Goal: Information Seeking & Learning: Learn about a topic

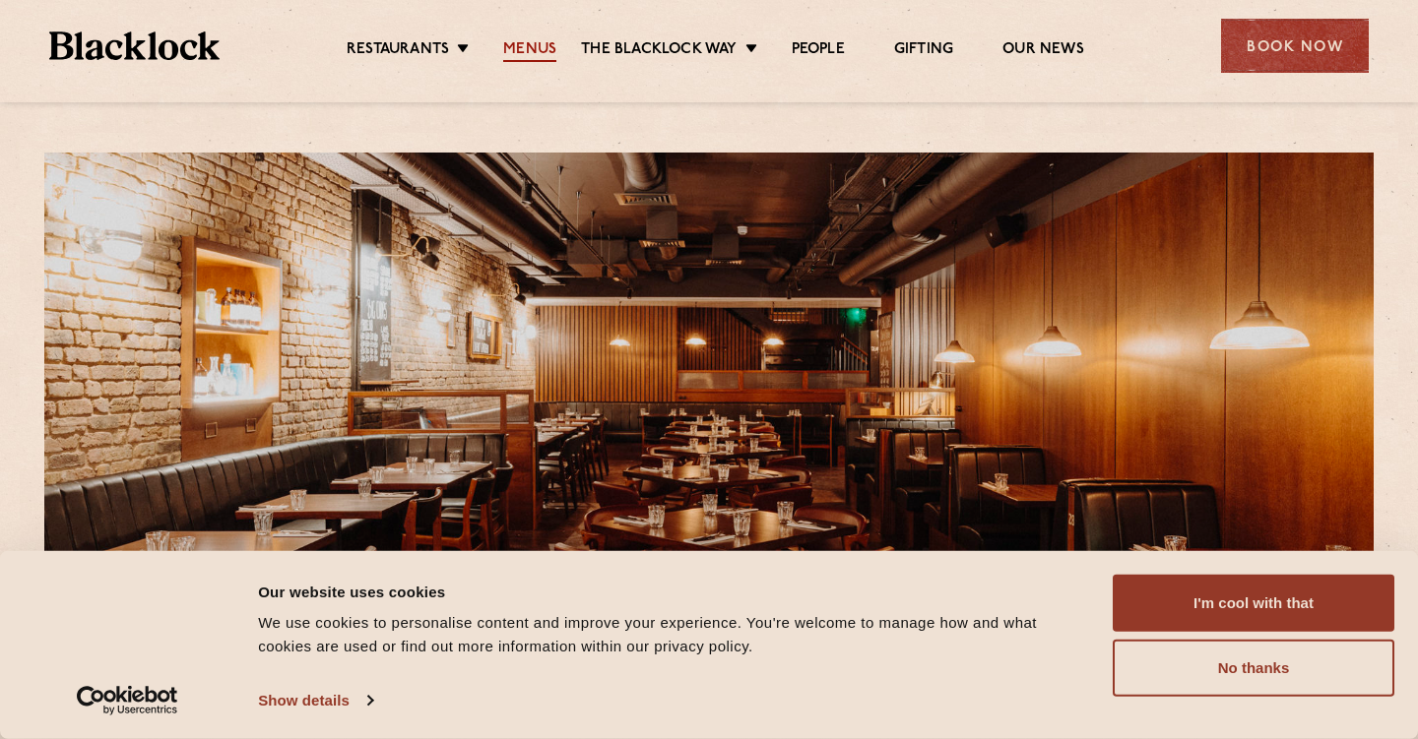
click at [525, 45] on link "Menus" at bounding box center [529, 51] width 53 height 22
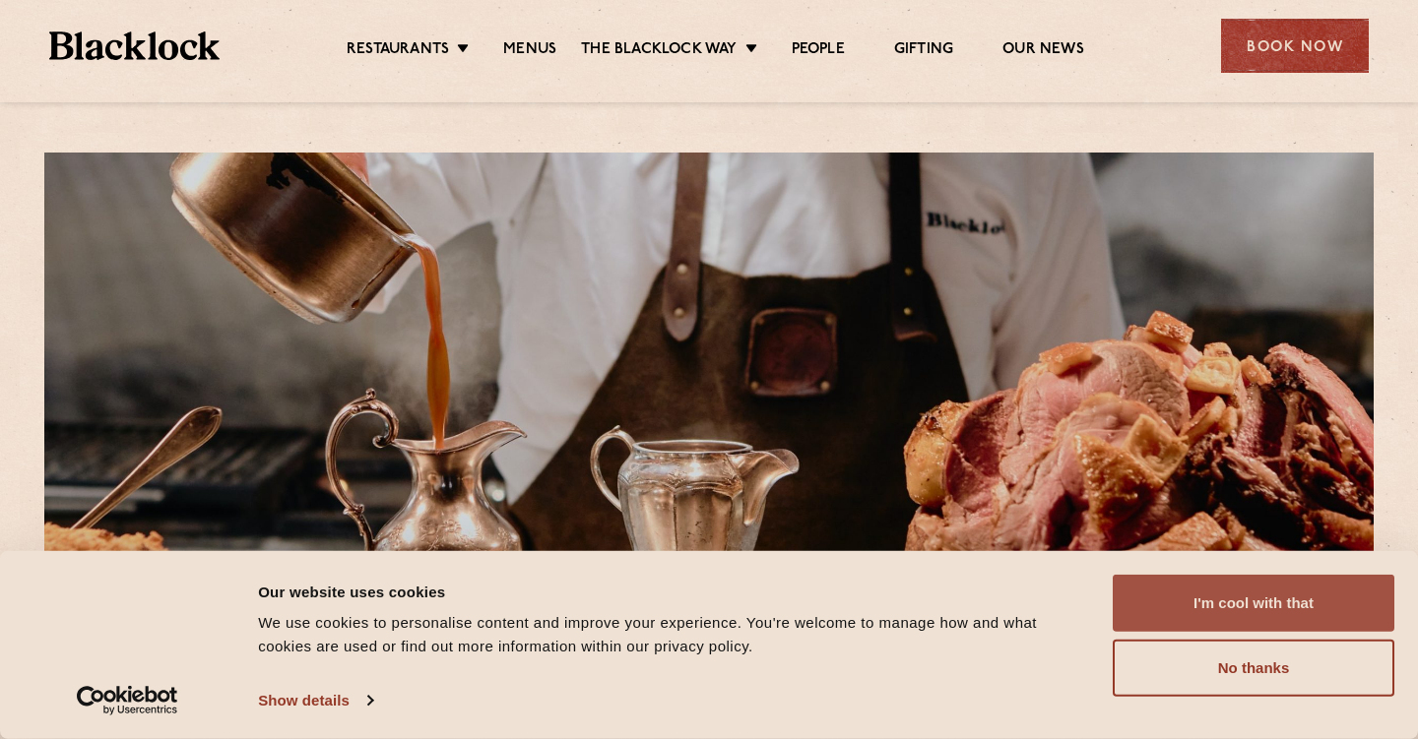
click at [1181, 600] on button "I'm cool with that" at bounding box center [1253, 603] width 282 height 57
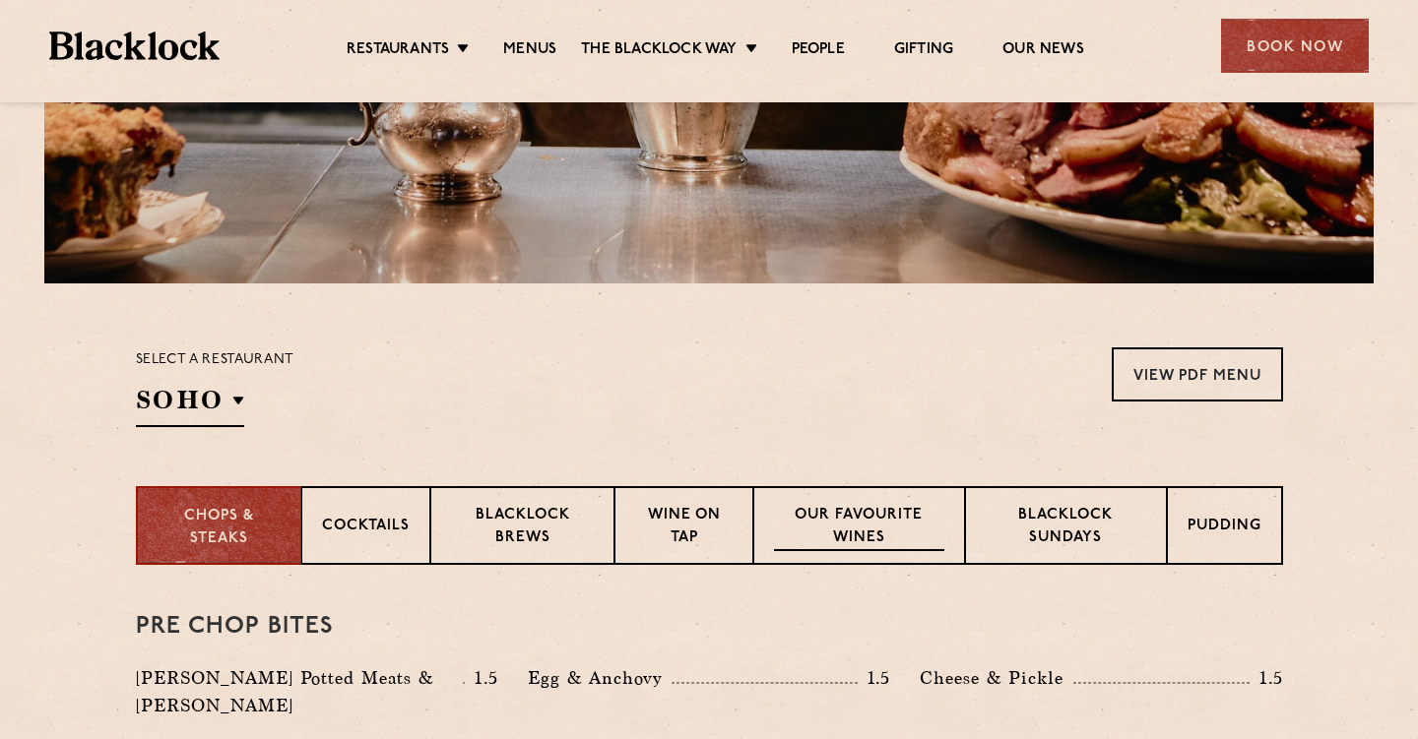
scroll to position [427, 0]
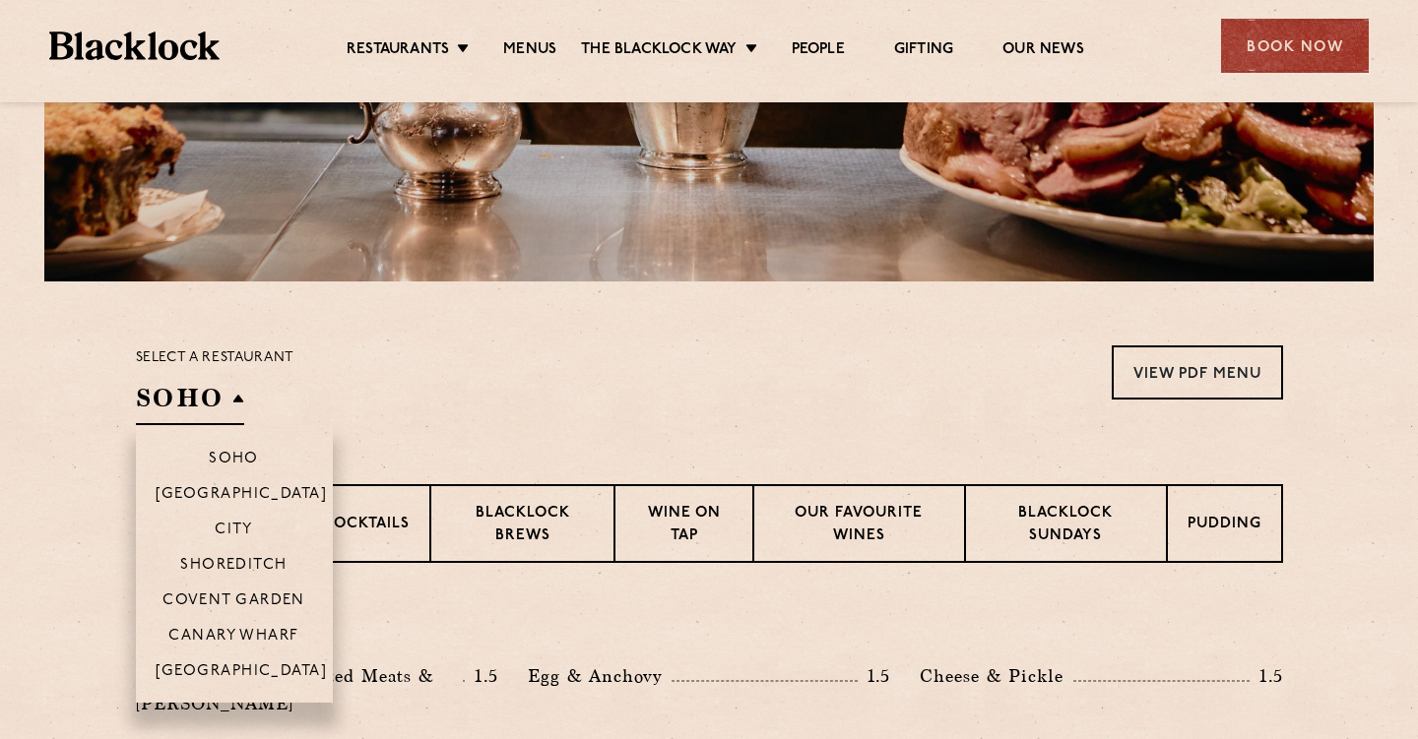
click at [233, 395] on h2 "SOHO" at bounding box center [190, 403] width 108 height 44
click at [227, 530] on p "City" at bounding box center [234, 532] width 38 height 20
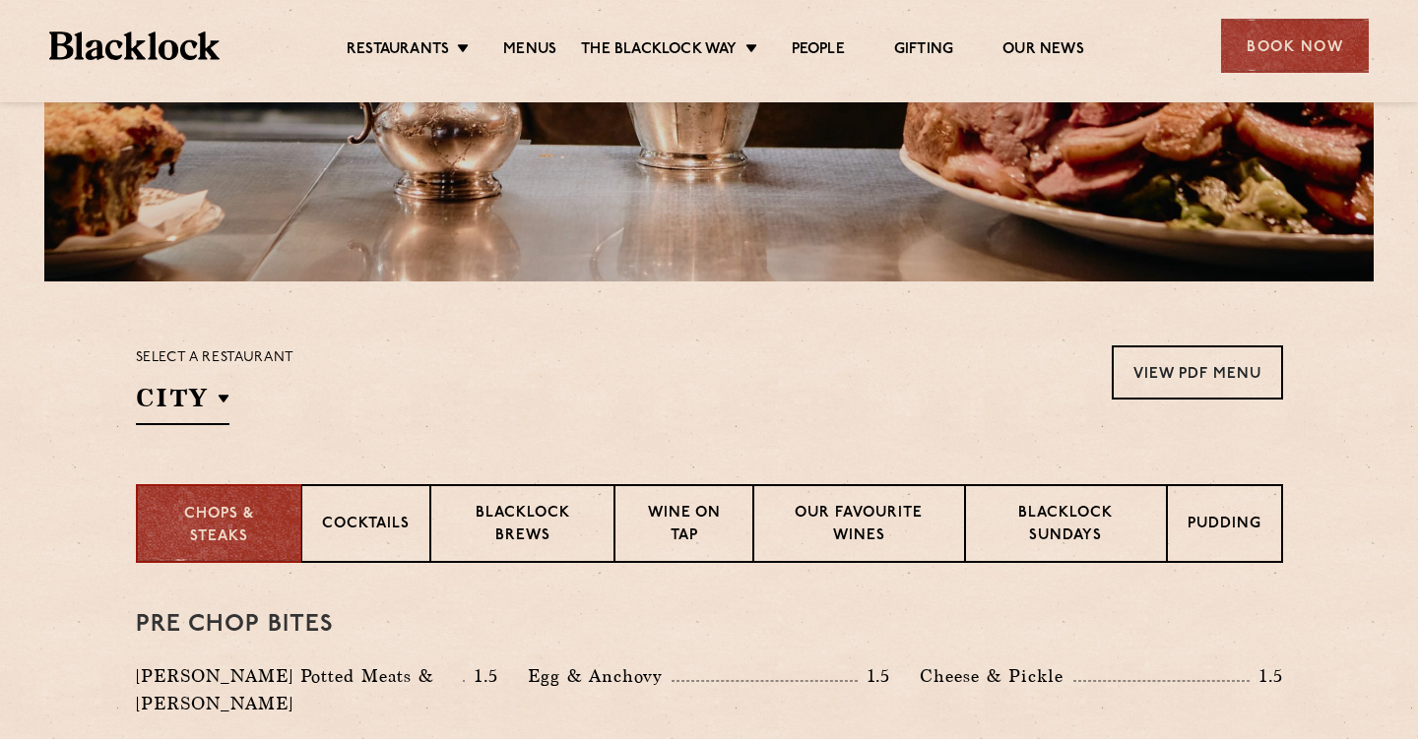
scroll to position [429, 0]
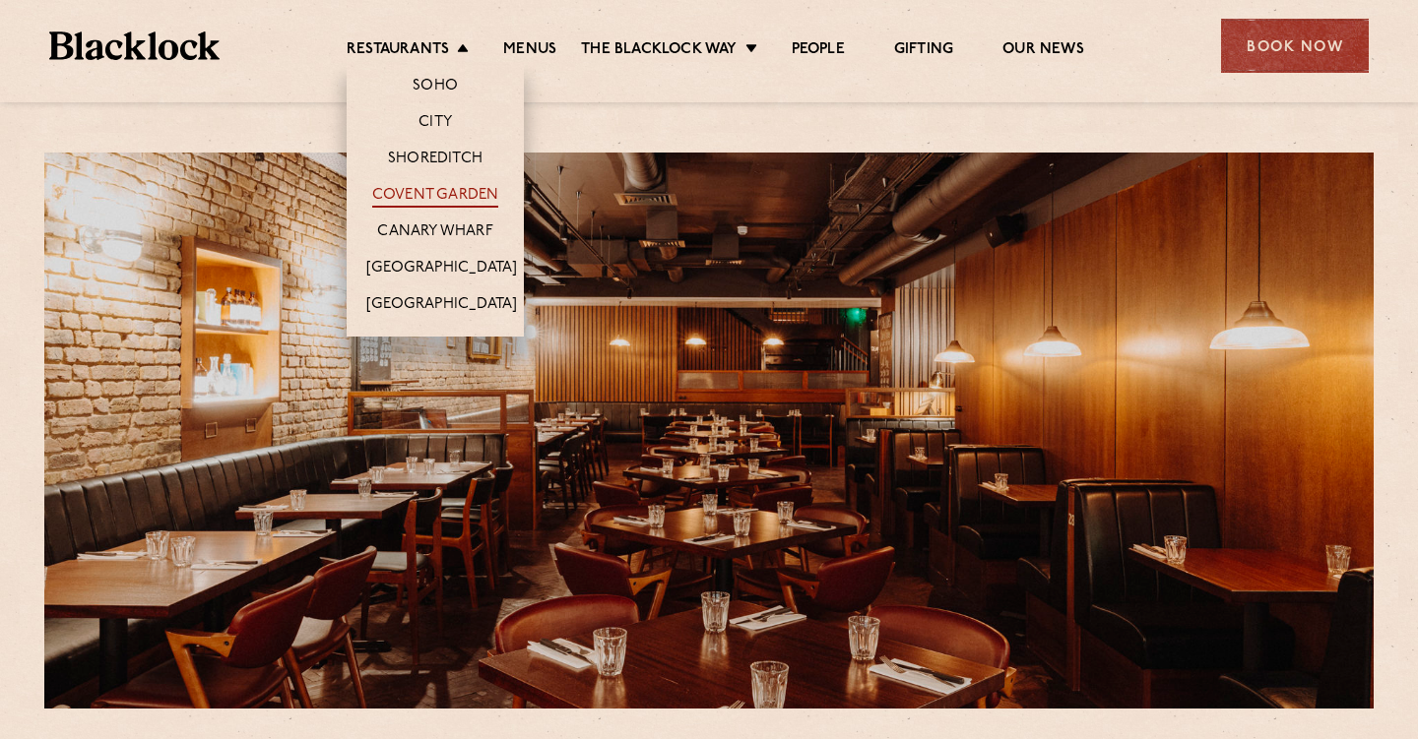
click at [447, 192] on link "Covent Garden" at bounding box center [435, 197] width 127 height 22
click at [434, 189] on link "Covent Garden" at bounding box center [435, 197] width 127 height 22
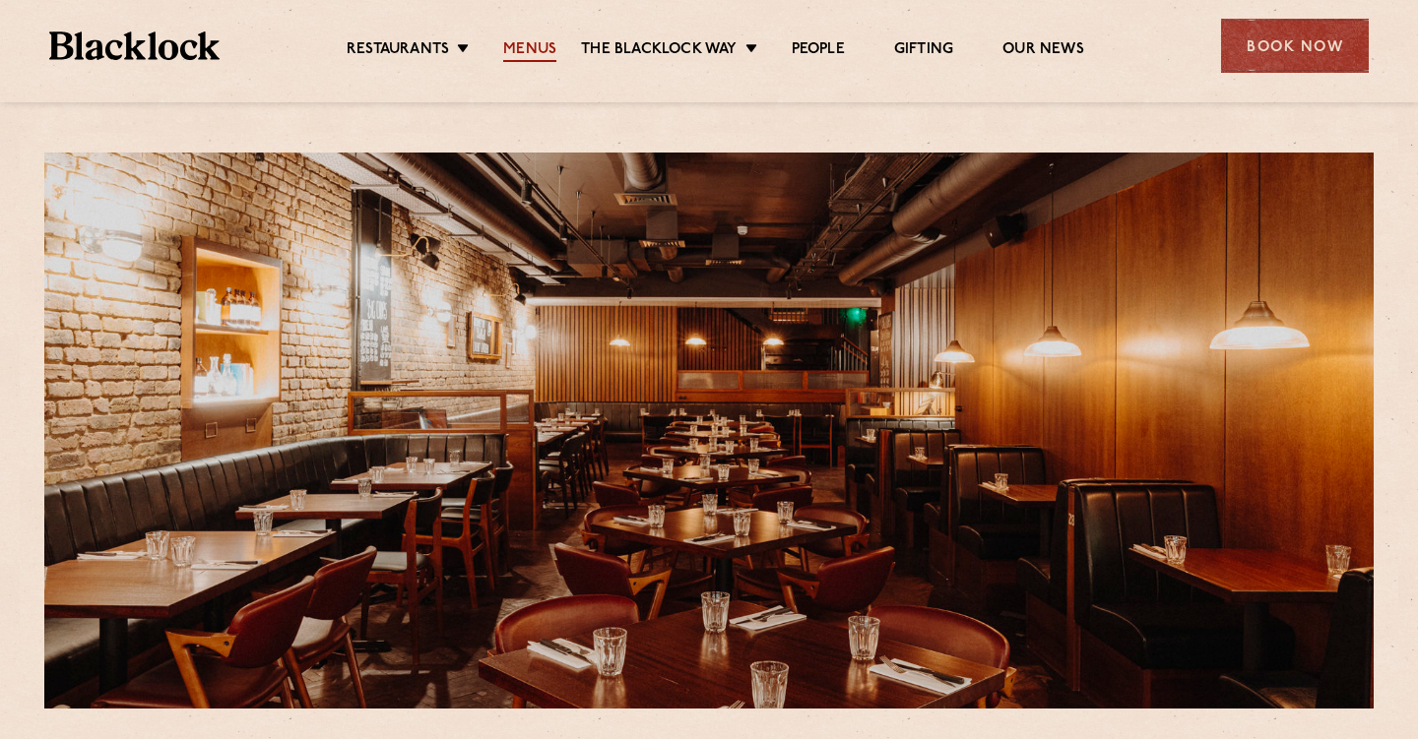
click at [535, 47] on link "Menus" at bounding box center [529, 51] width 53 height 22
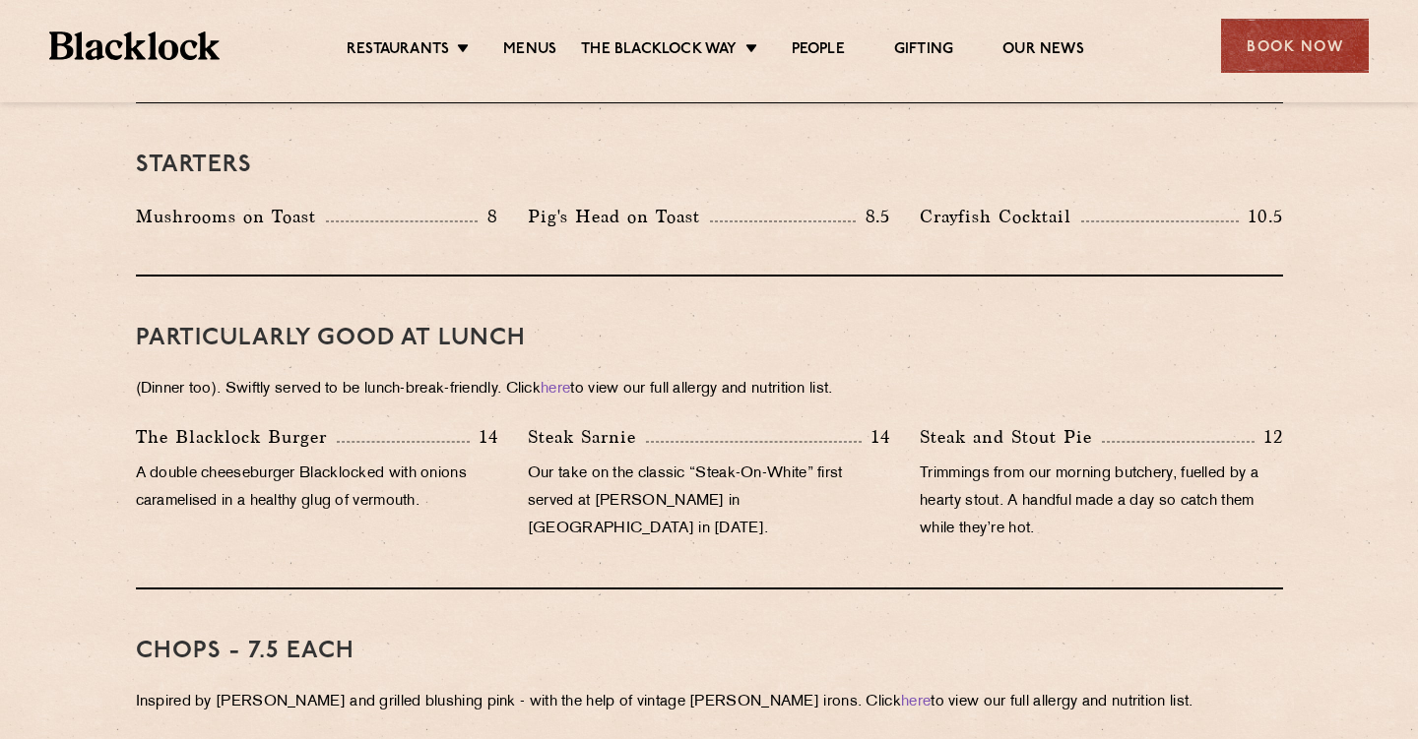
scroll to position [1045, 0]
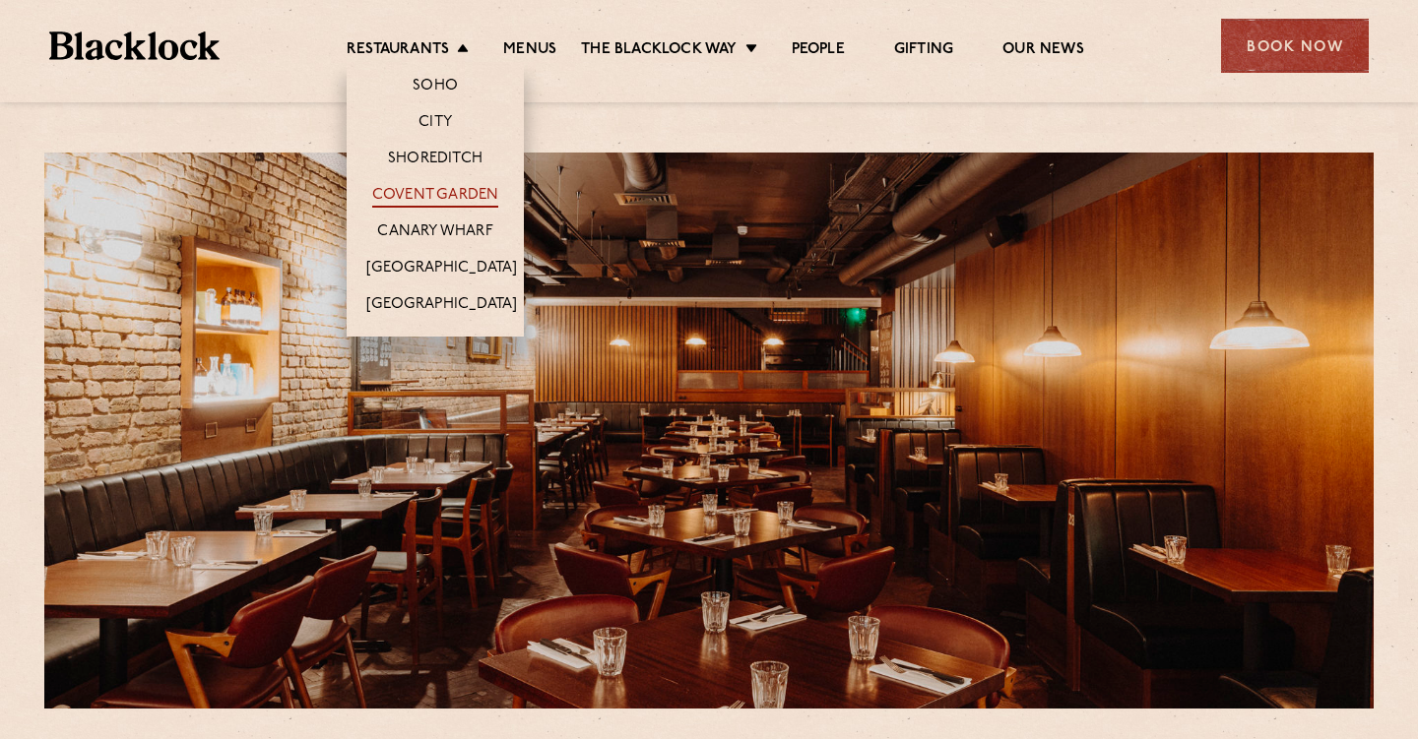
click at [447, 201] on link "Covent Garden" at bounding box center [435, 197] width 127 height 22
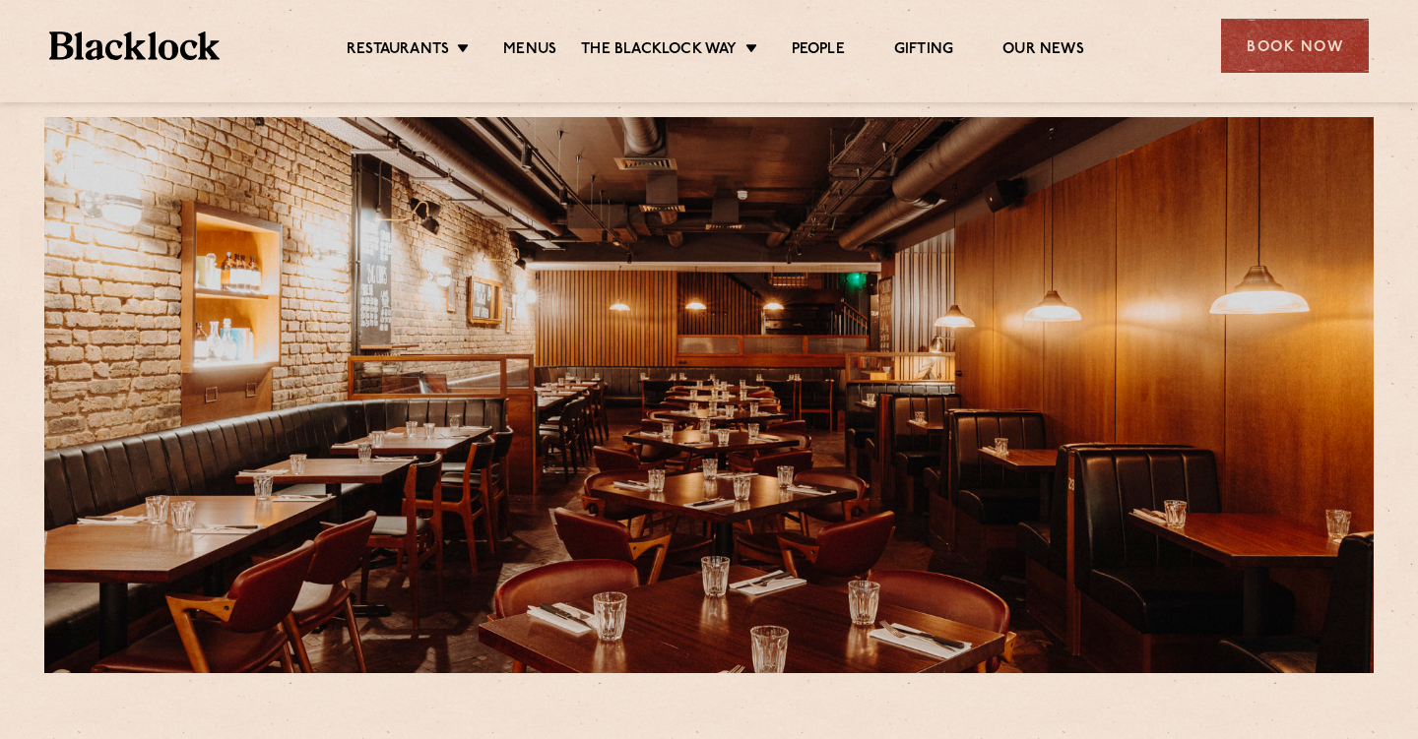
scroll to position [42, 0]
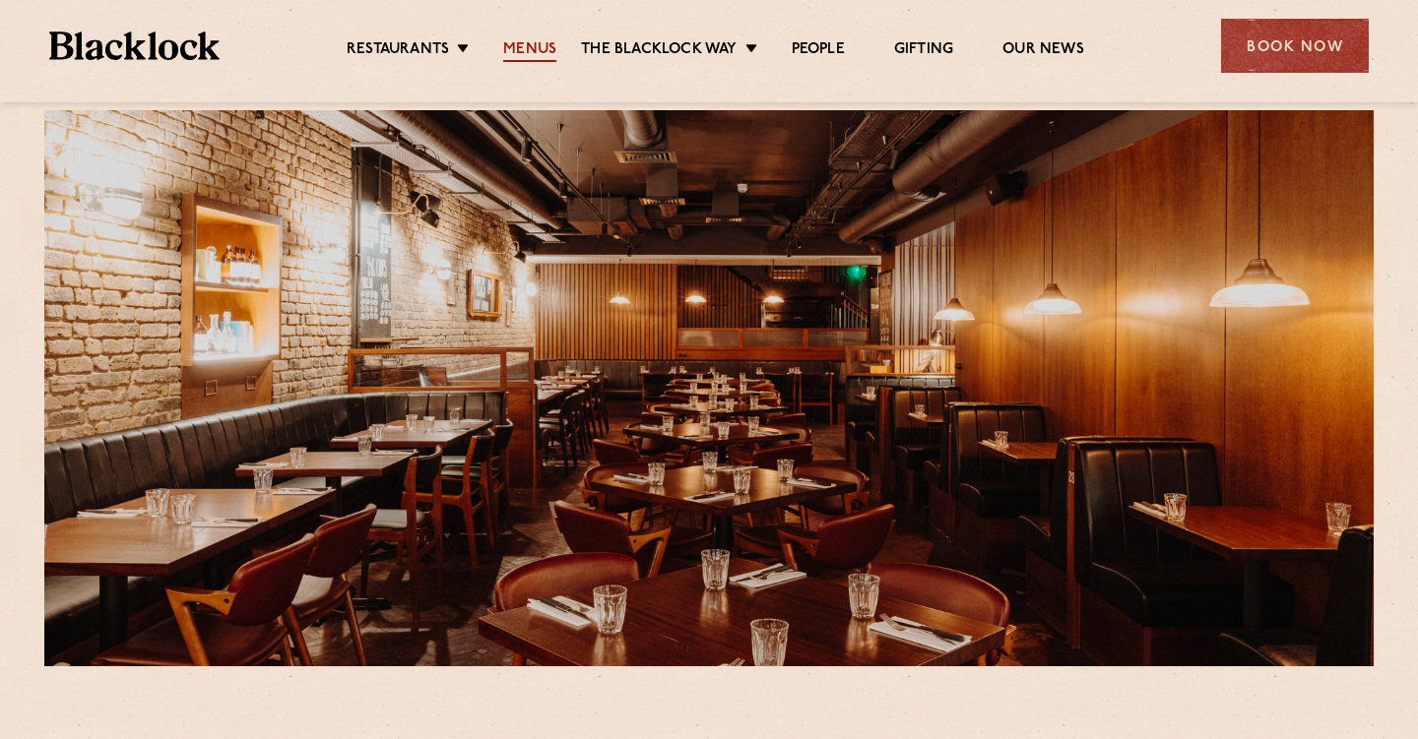
click at [529, 45] on link "Menus" at bounding box center [529, 51] width 53 height 22
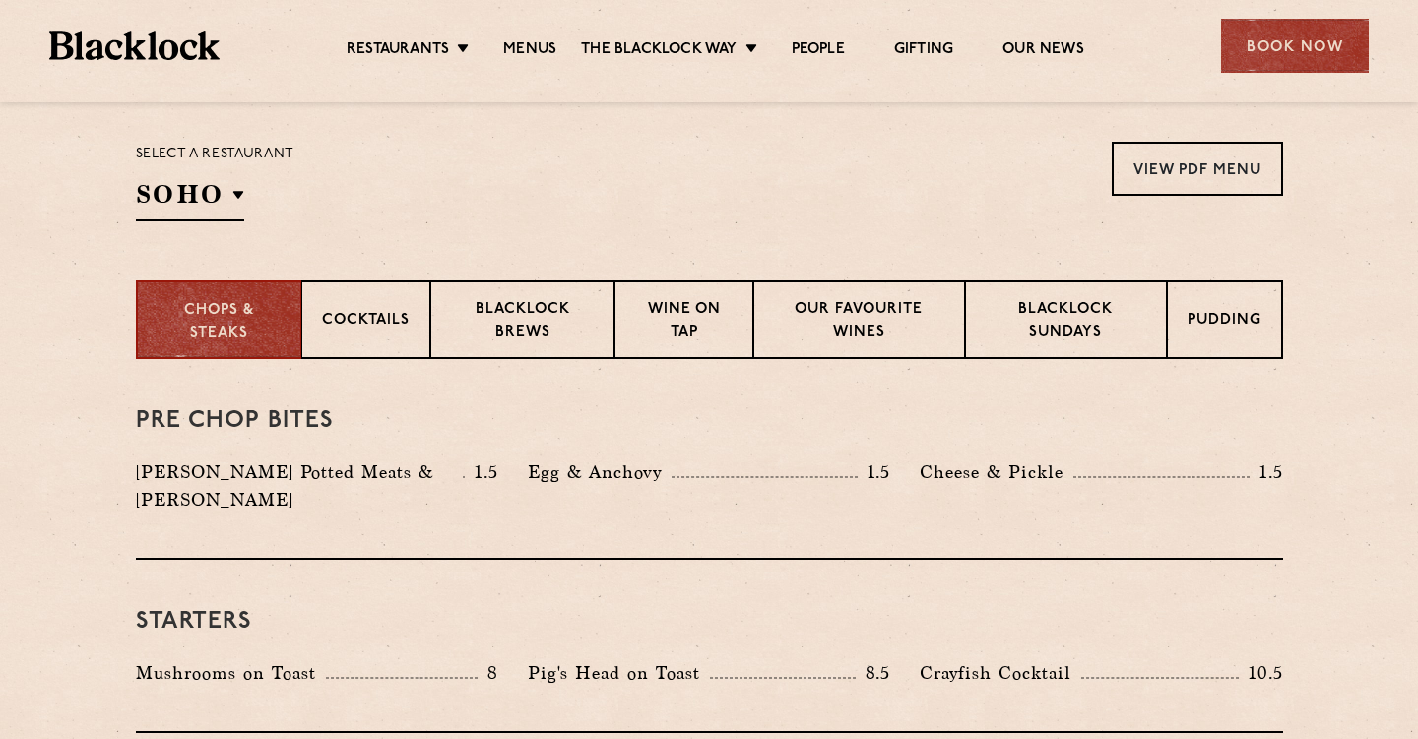
scroll to position [639, 0]
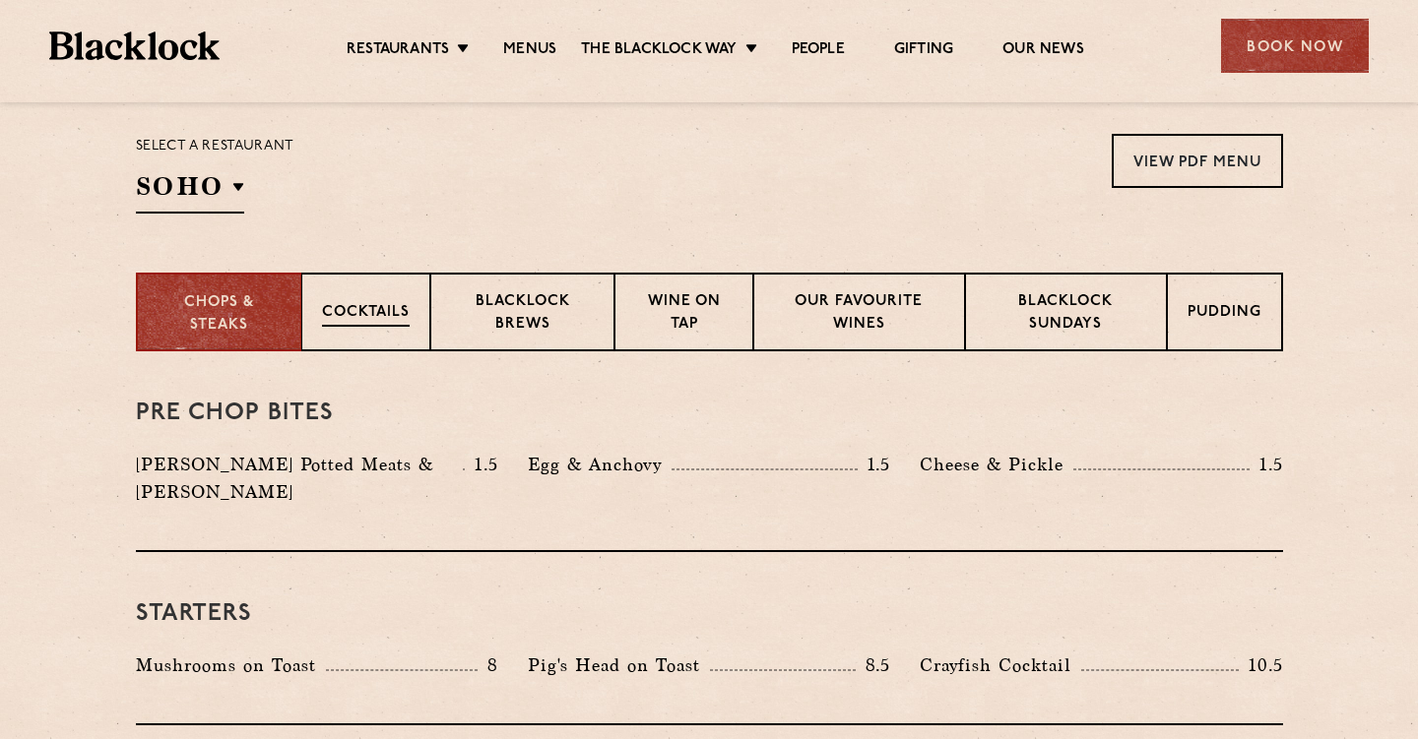
click at [401, 322] on p "Cocktails" at bounding box center [366, 314] width 88 height 25
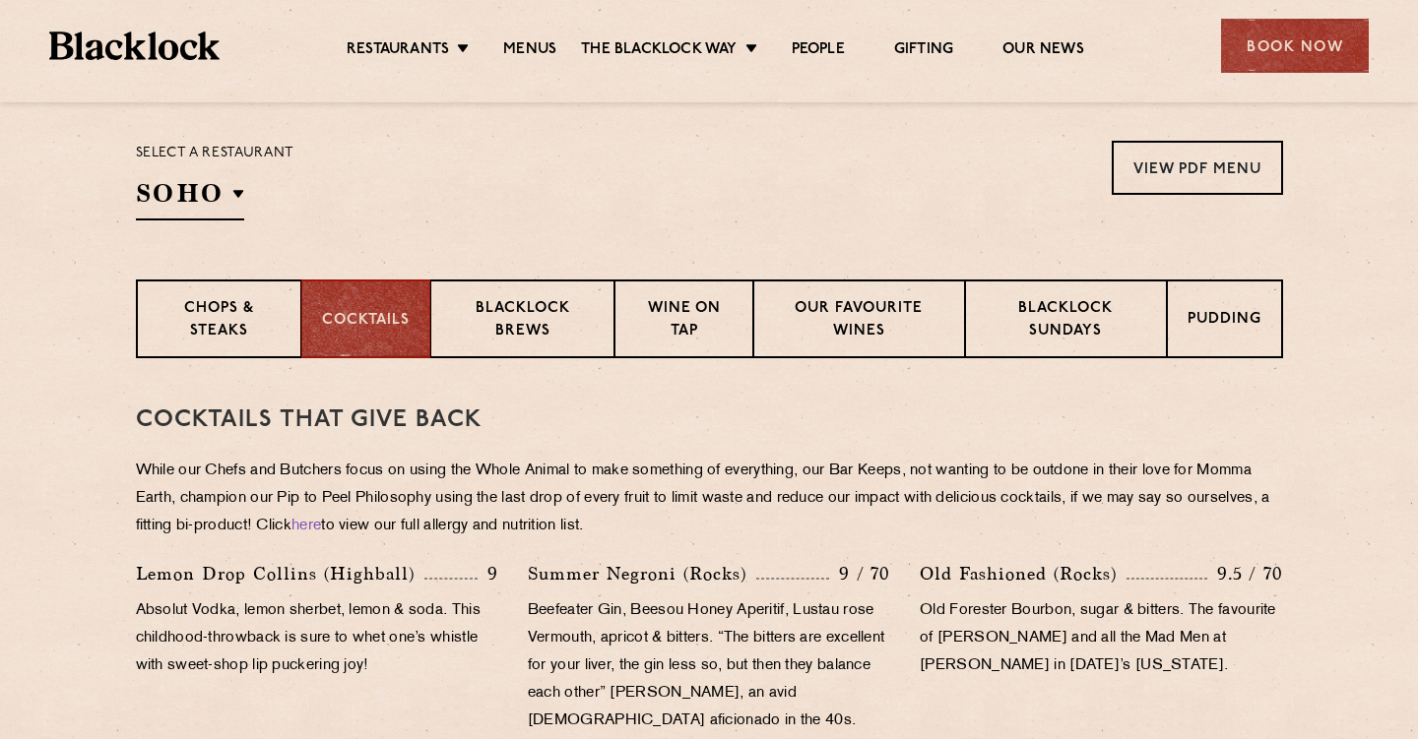
scroll to position [357, 0]
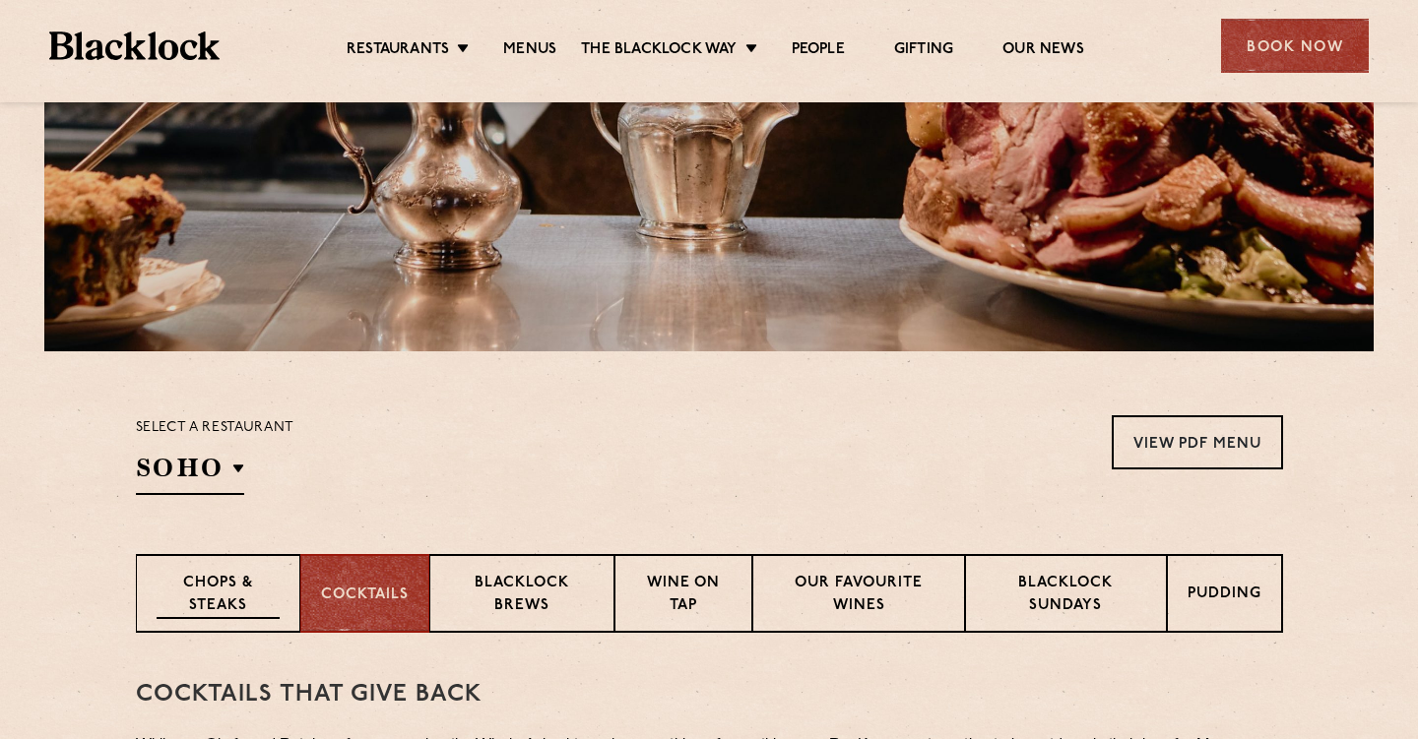
click at [216, 583] on p "Chops & Steaks" at bounding box center [218, 596] width 123 height 46
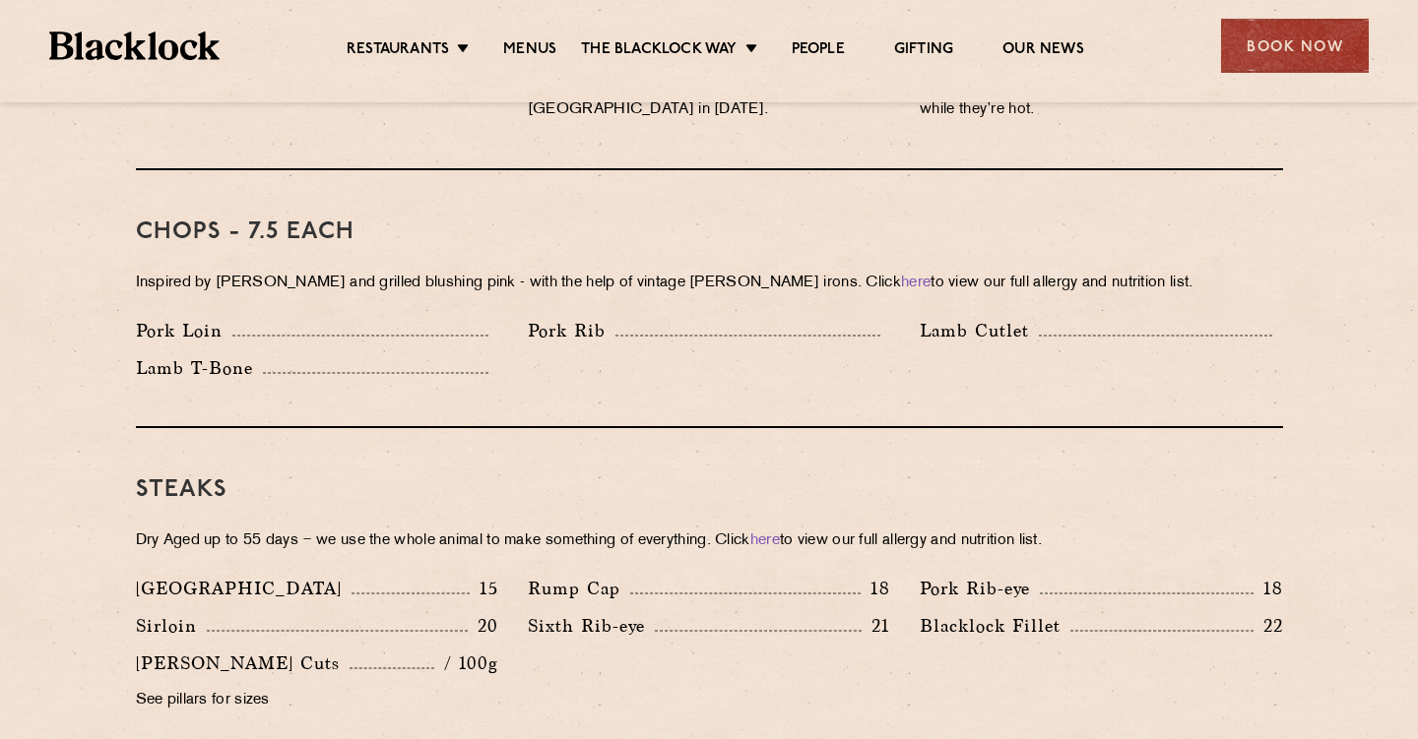
scroll to position [1085, 0]
